Goal: Information Seeking & Learning: Understand process/instructions

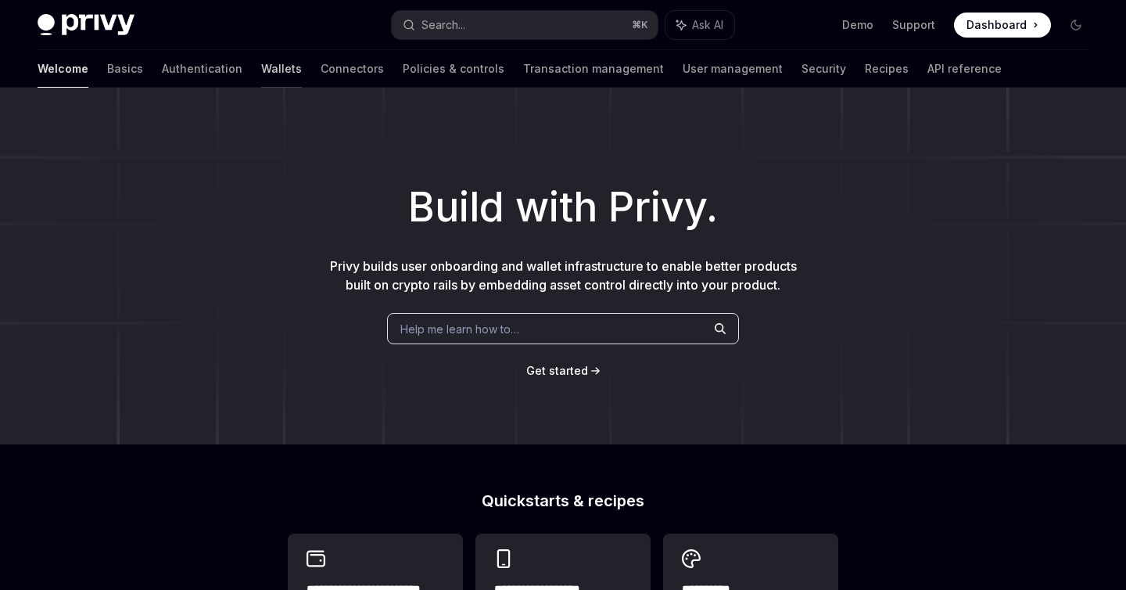
click at [261, 68] on link "Wallets" at bounding box center [281, 69] width 41 height 38
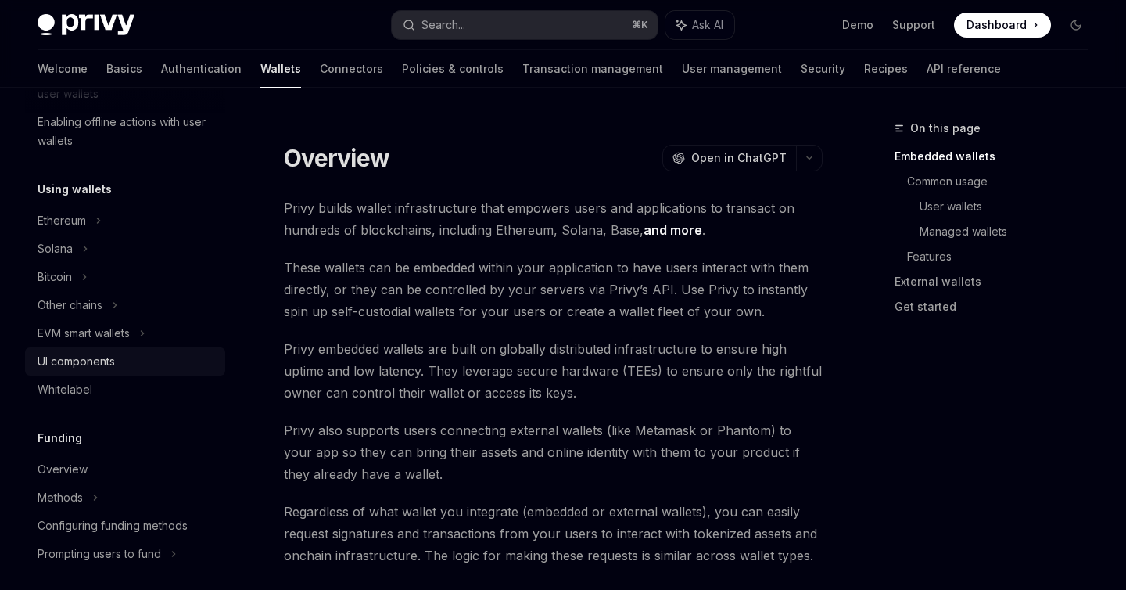
scroll to position [285, 0]
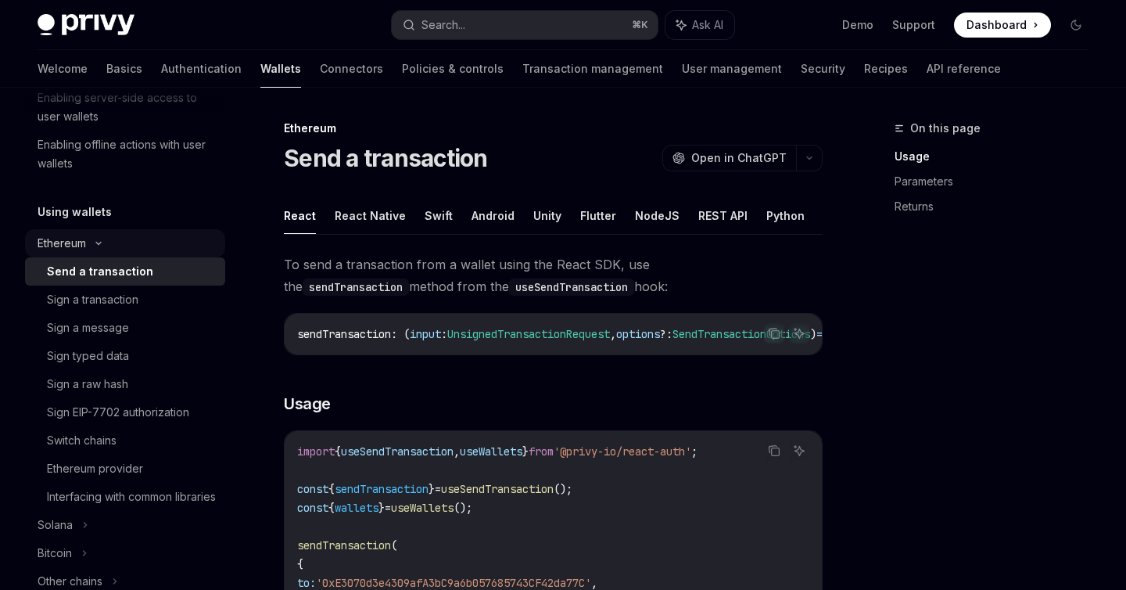
click at [101, 242] on icon at bounding box center [98, 243] width 5 height 2
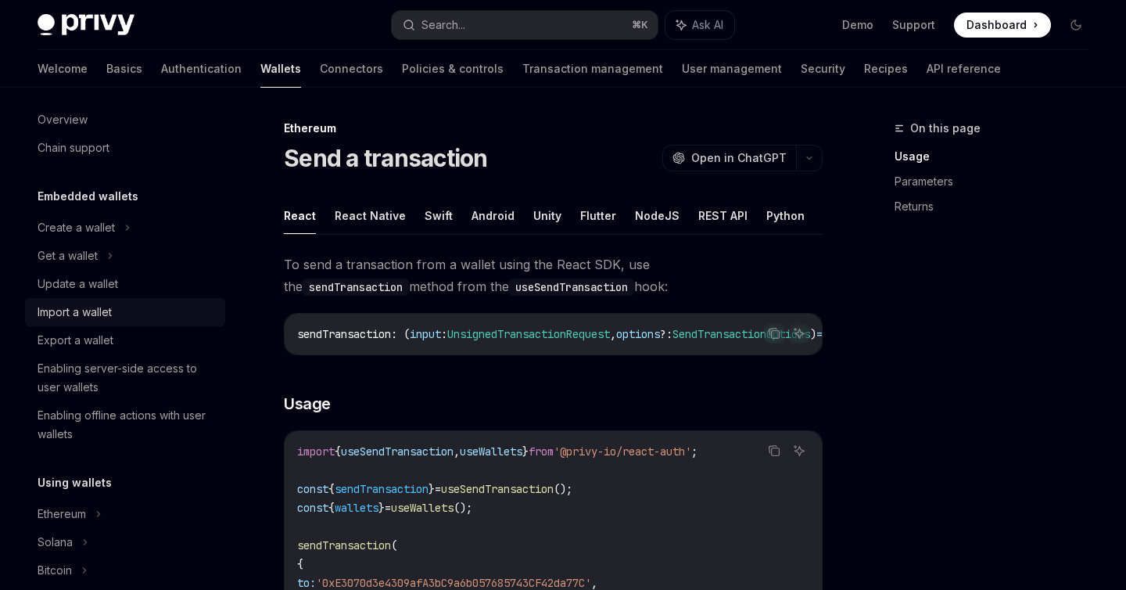
scroll to position [2, 0]
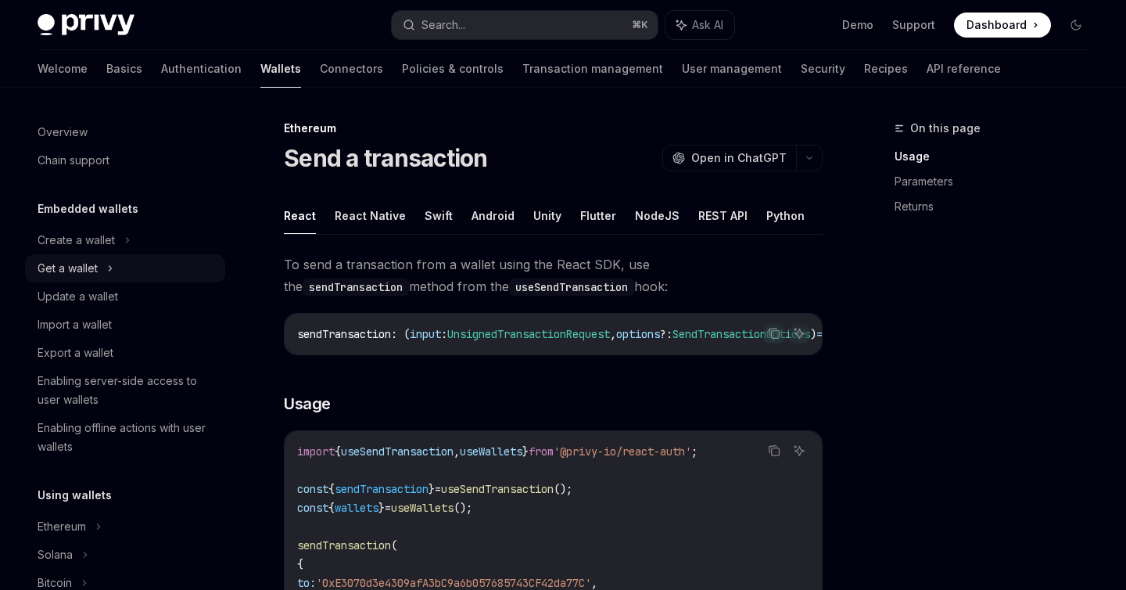
click at [105, 266] on div "Get a wallet" at bounding box center [125, 268] width 200 height 28
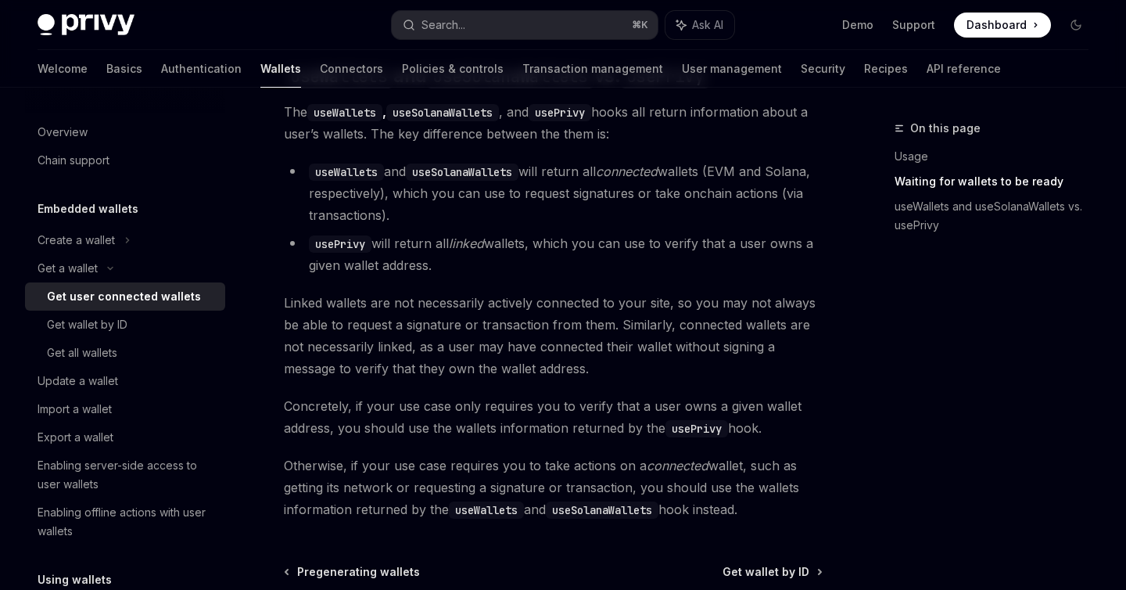
scroll to position [1226, 0]
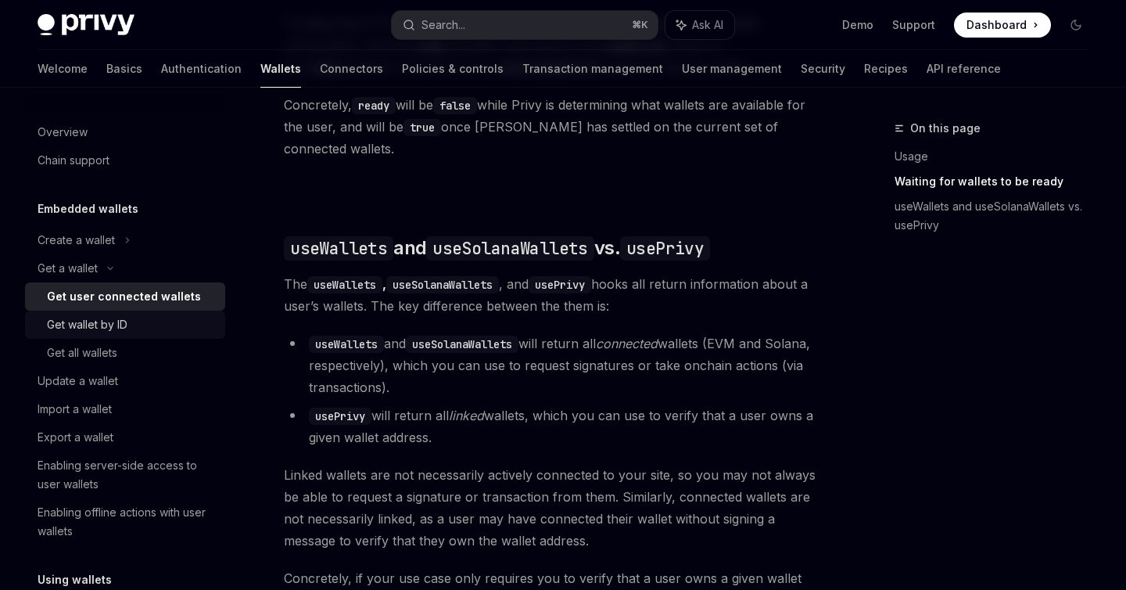
click at [139, 314] on link "Get wallet by ID" at bounding box center [125, 324] width 200 height 28
type textarea "*"
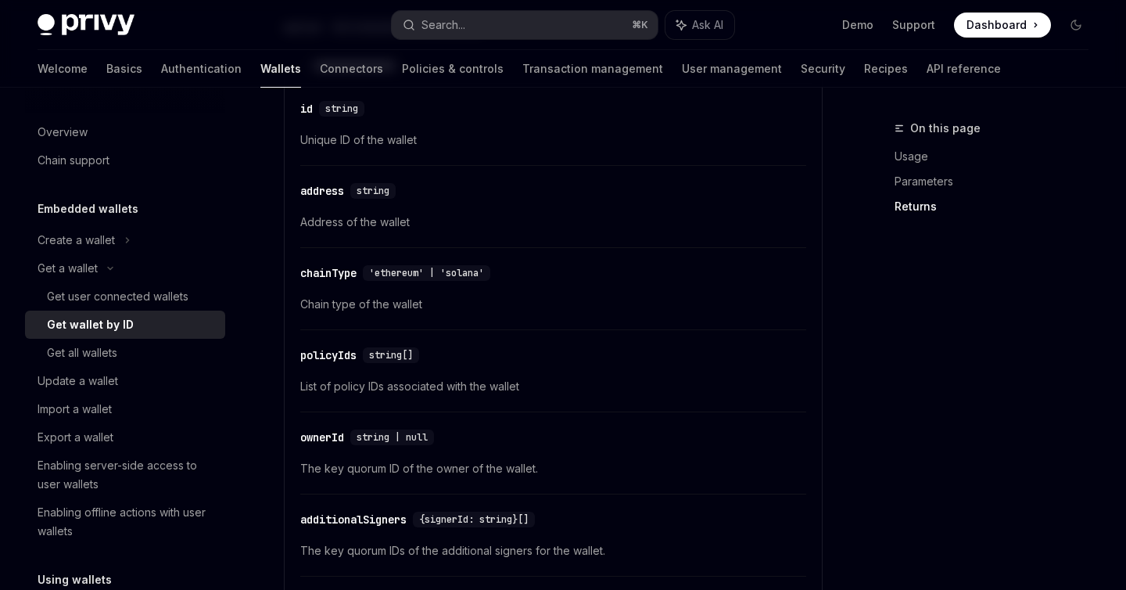
scroll to position [751, 0]
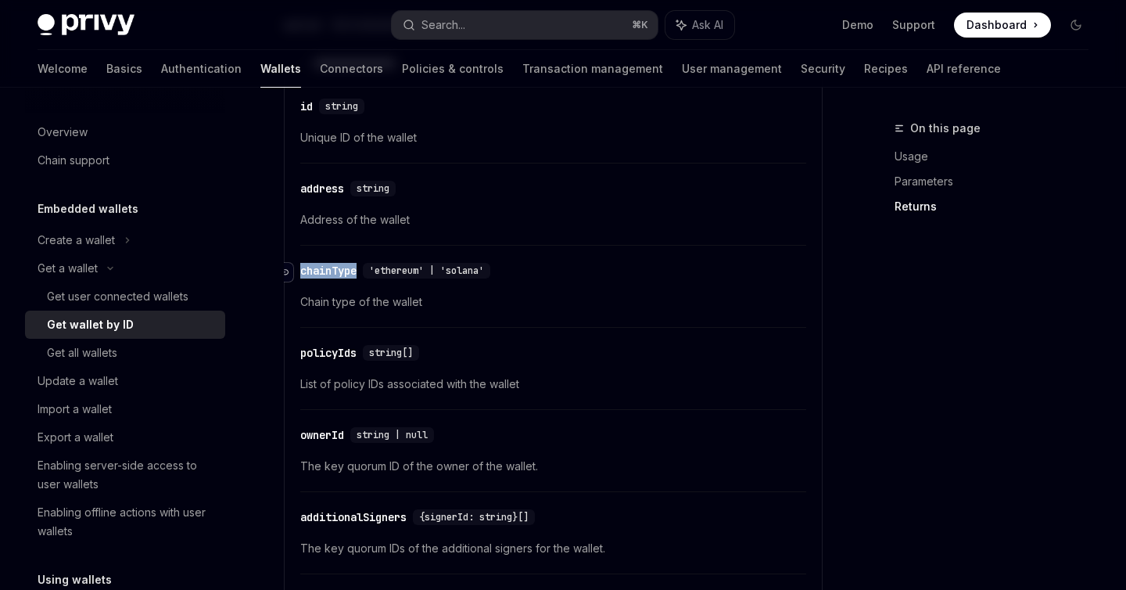
drag, startPoint x: 364, startPoint y: 271, endPoint x: 290, endPoint y: 269, distance: 73.5
click at [300, 269] on div "​ chainType 'ethereum' | 'solana'" at bounding box center [398, 271] width 196 height 16
click at [488, 289] on div "​ chainType 'ethereum' | 'solana' Chain type of the wallet" at bounding box center [553, 290] width 506 height 74
drag, startPoint x: 495, startPoint y: 275, endPoint x: 299, endPoint y: 274, distance: 195.5
click at [300, 274] on div "​ chainType 'ethereum' | 'solana'" at bounding box center [398, 271] width 196 height 16
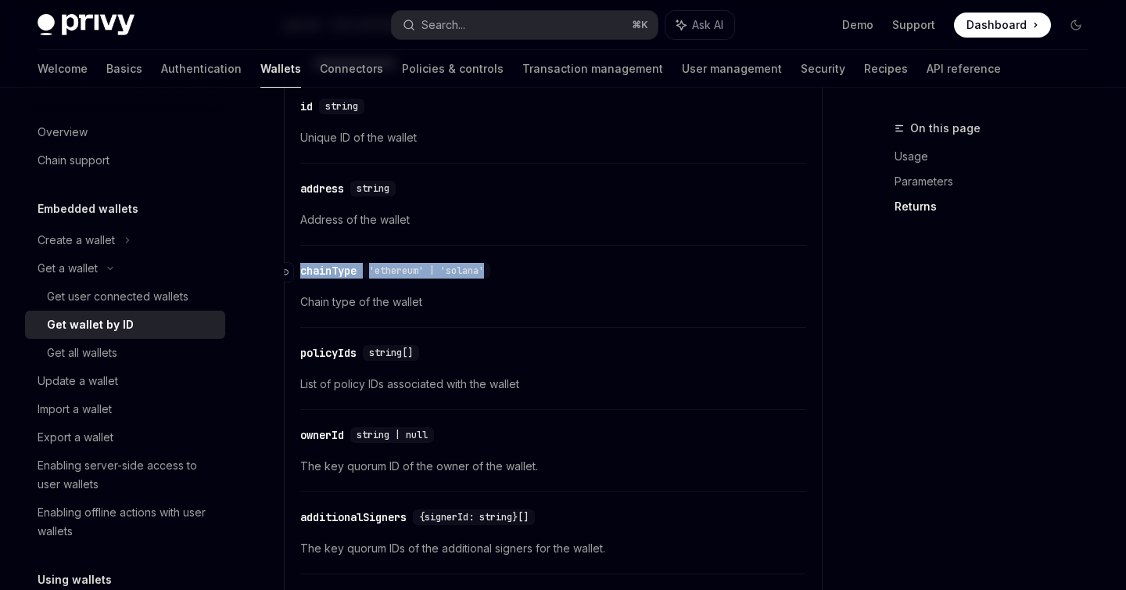
copy div "​ chainType 'ethereum' | 'solana'"
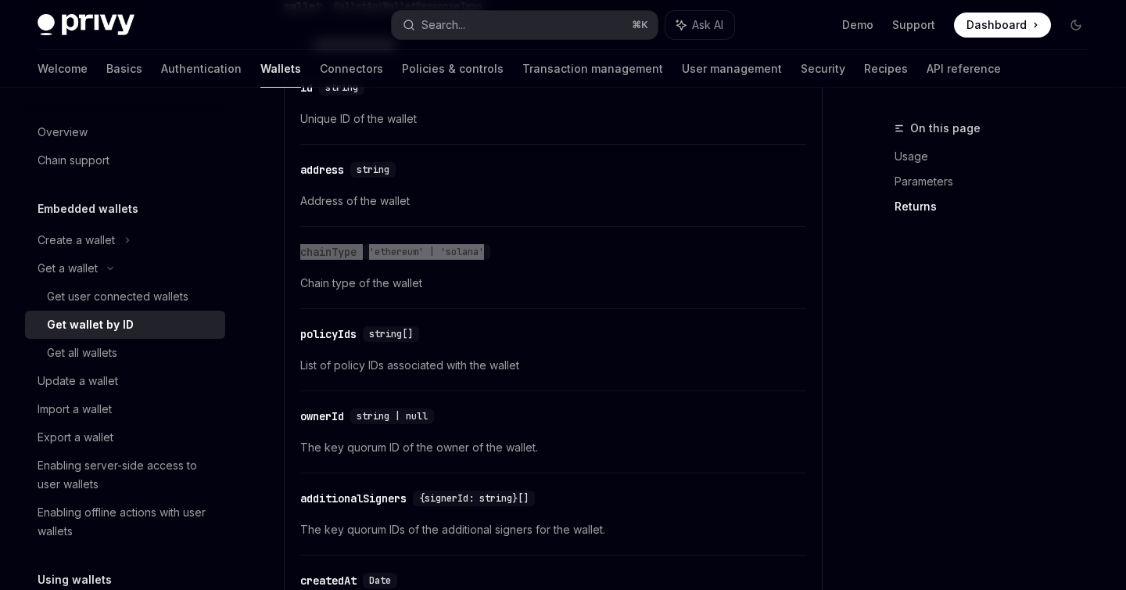
scroll to position [916, 0]
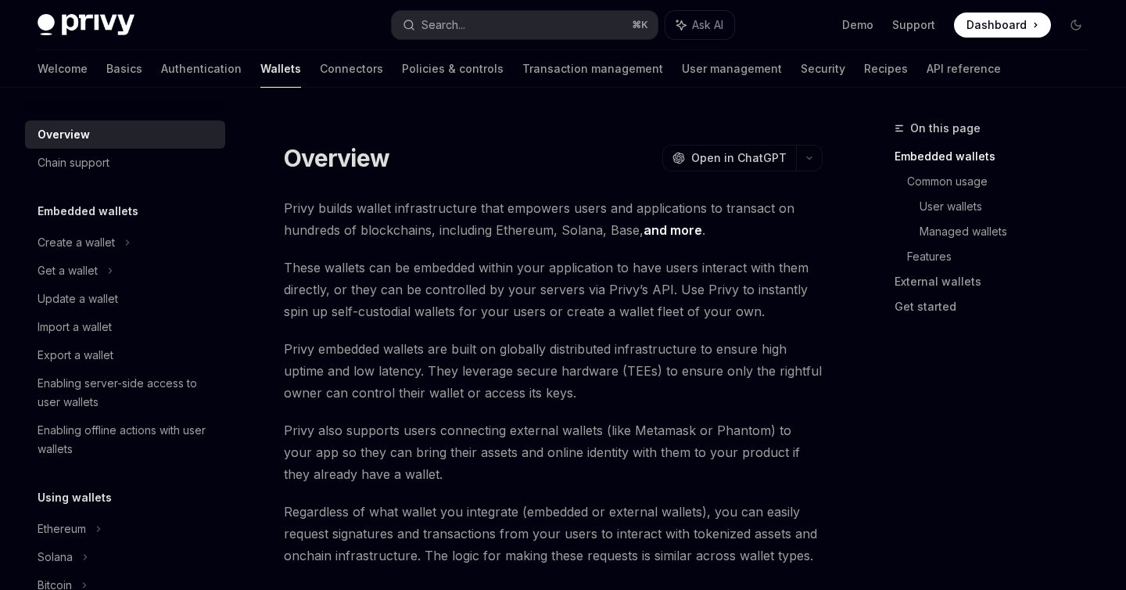
click at [694, 285] on span "These wallets can be embedded within your application to have users interact wi…" at bounding box center [553, 289] width 539 height 66
click at [633, 388] on span "Privy embedded wallets are built on globally distributed infrastructure to ensu…" at bounding box center [553, 371] width 539 height 66
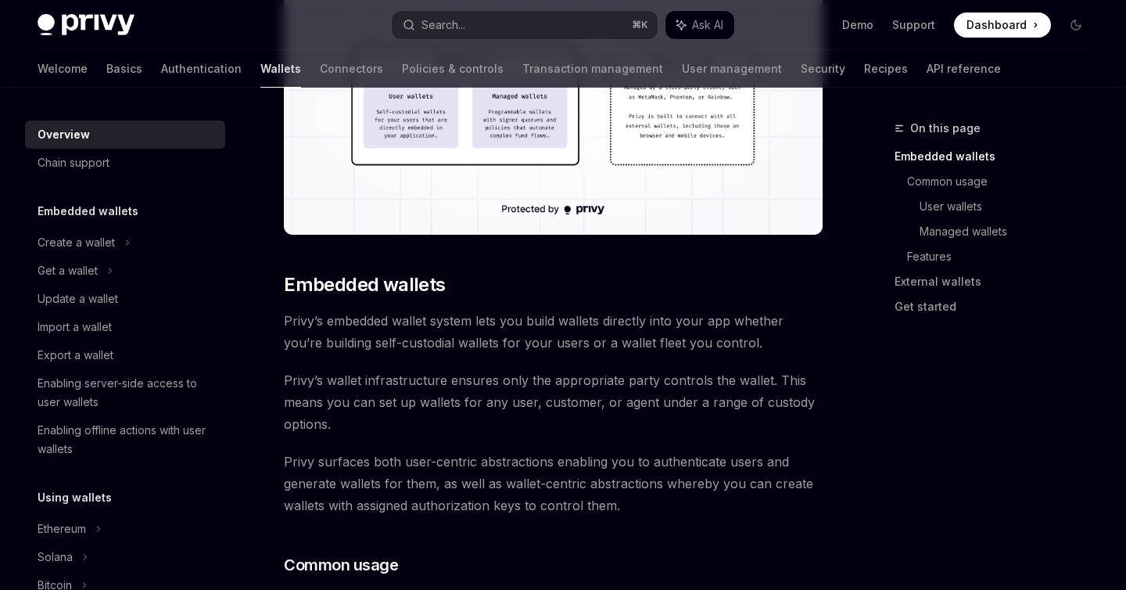
click at [633, 388] on span "Privy’s wallet infrastructure ensures only the appropriate party controls the w…" at bounding box center [553, 402] width 539 height 66
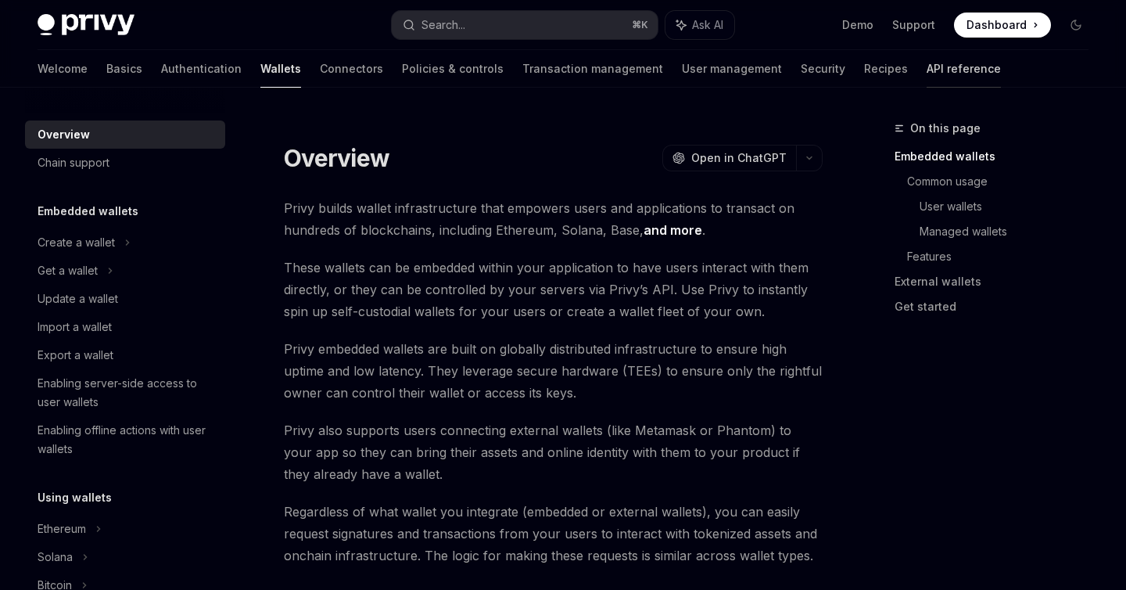
click at [927, 83] on link "API reference" at bounding box center [964, 69] width 74 height 38
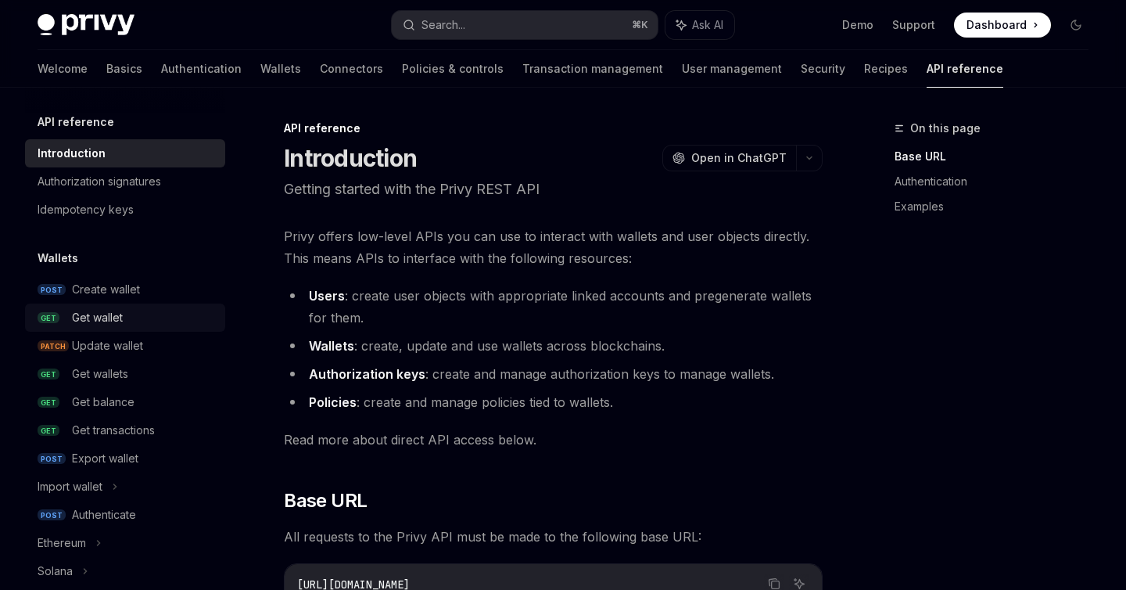
click at [111, 319] on div "Get wallet" at bounding box center [97, 317] width 51 height 19
type textarea "*"
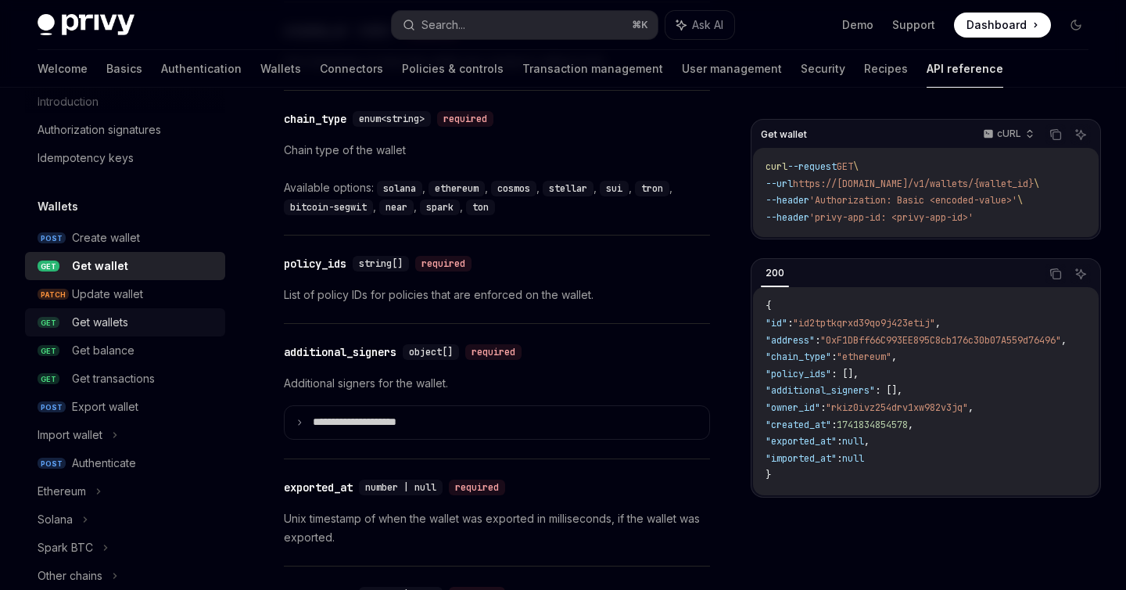
scroll to position [57, 0]
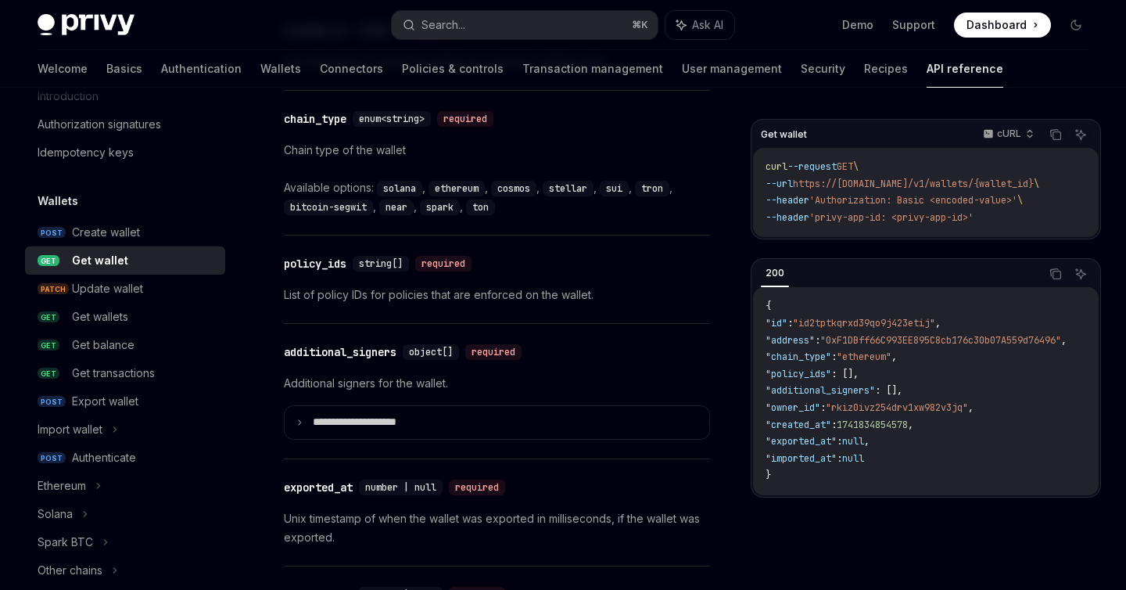
click at [16, 310] on div "Wallets Get wallet OpenAI Open in ChatGPT Get a wallet by wallet ID. OpenAI Ope…" at bounding box center [350, 96] width 726 height 2010
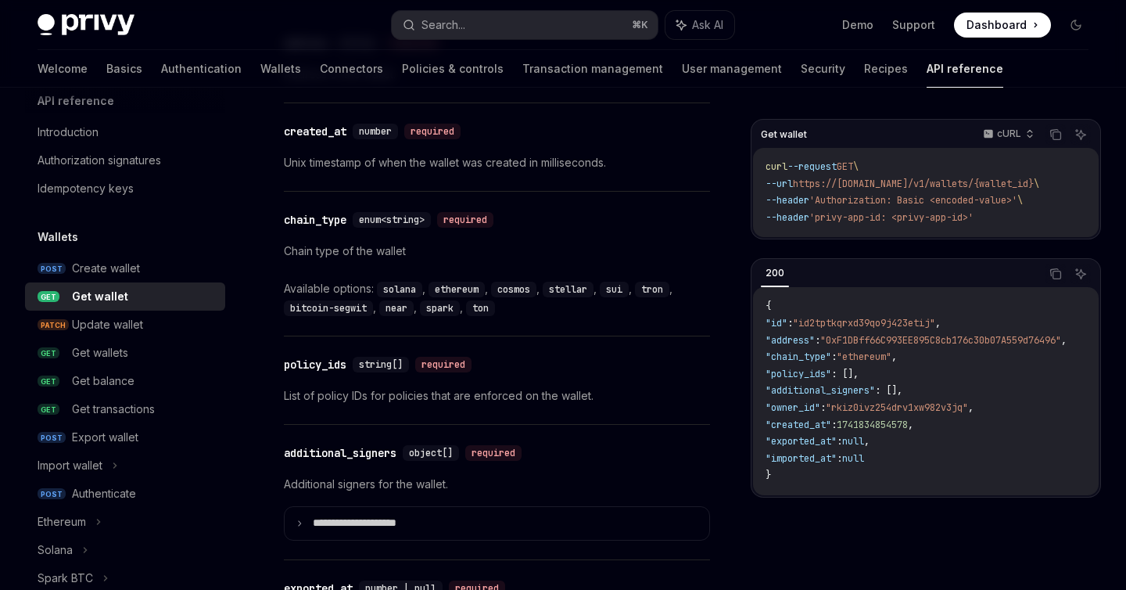
scroll to position [34, 0]
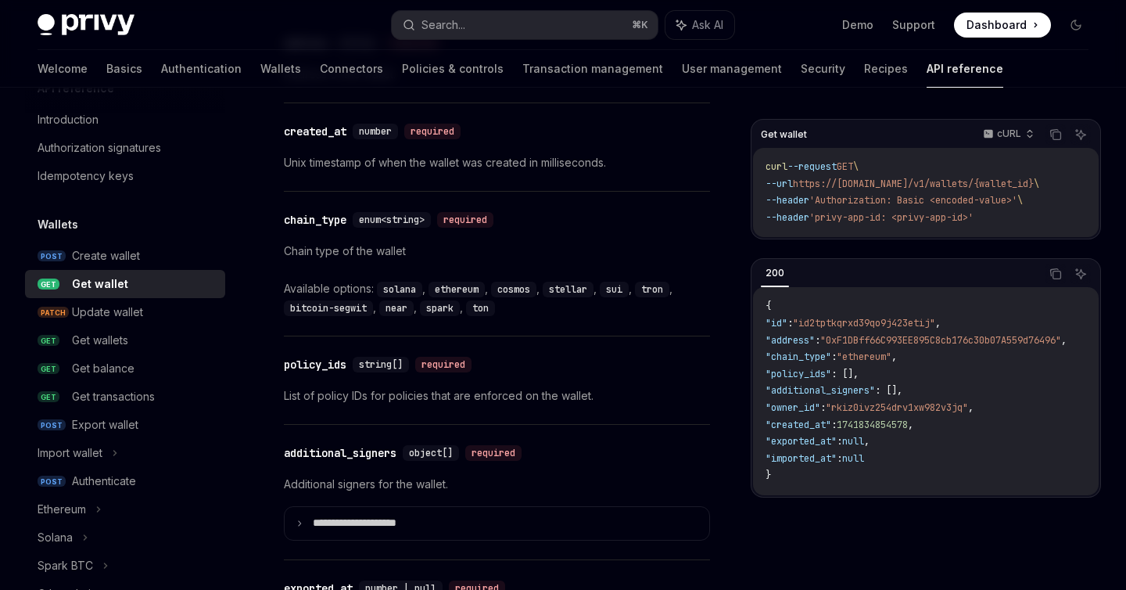
click at [19, 259] on div "Wallets Get wallet OpenAI Open in ChatGPT Get a wallet by wallet ID. OpenAI Ope…" at bounding box center [350, 196] width 726 height 2010
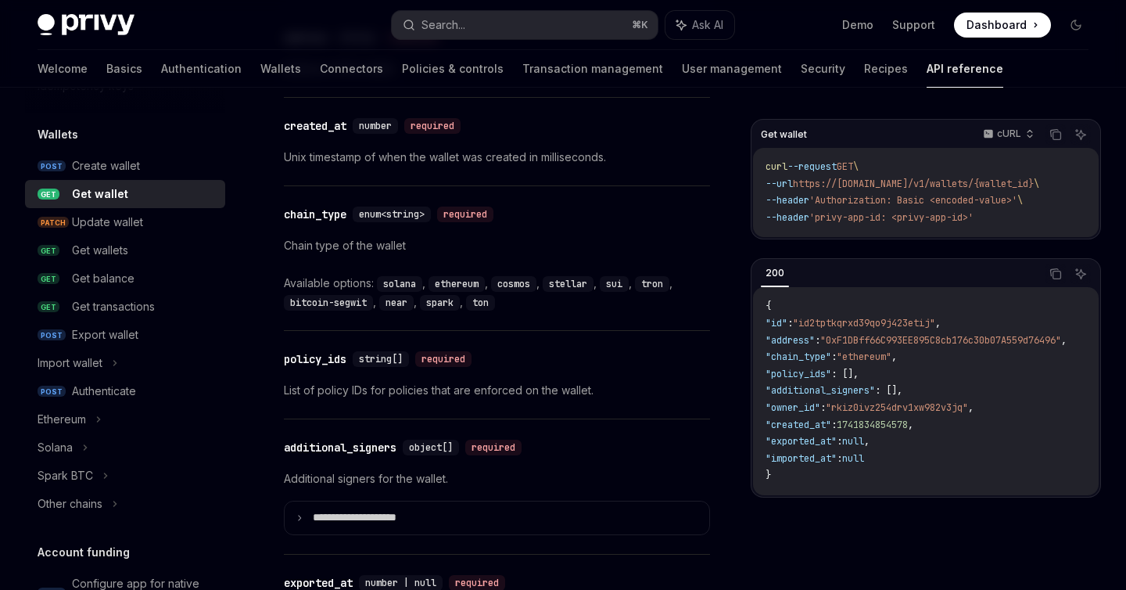
scroll to position [935, 0]
